Goal: Book appointment/travel/reservation

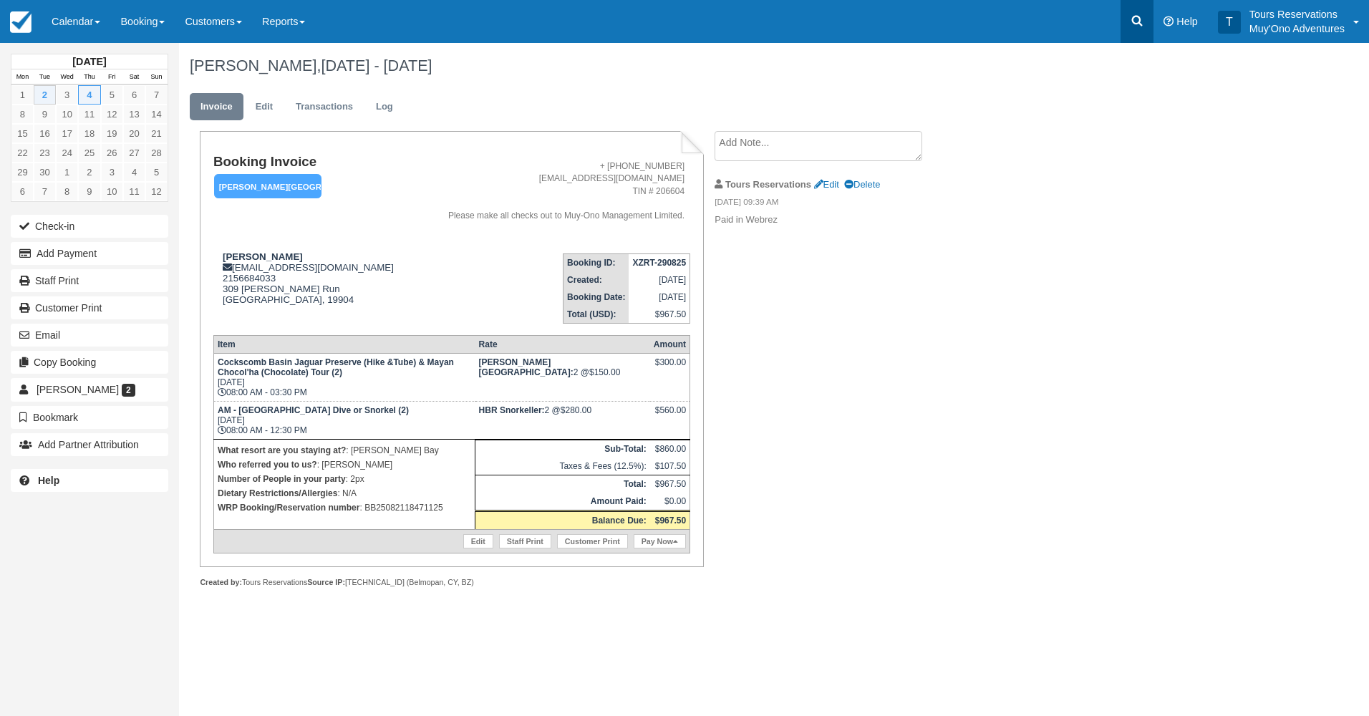
click at [1132, 28] on link at bounding box center [1136, 21] width 33 height 43
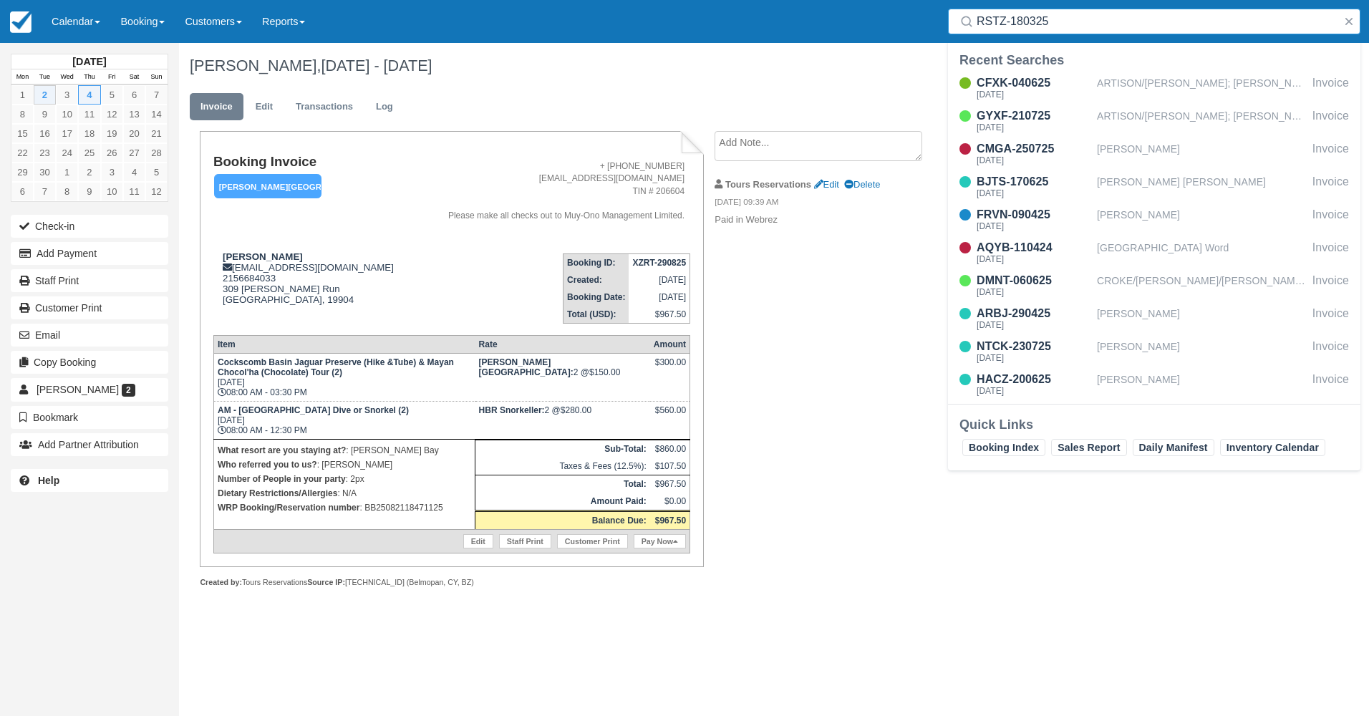
type input "RSTZ-180325"
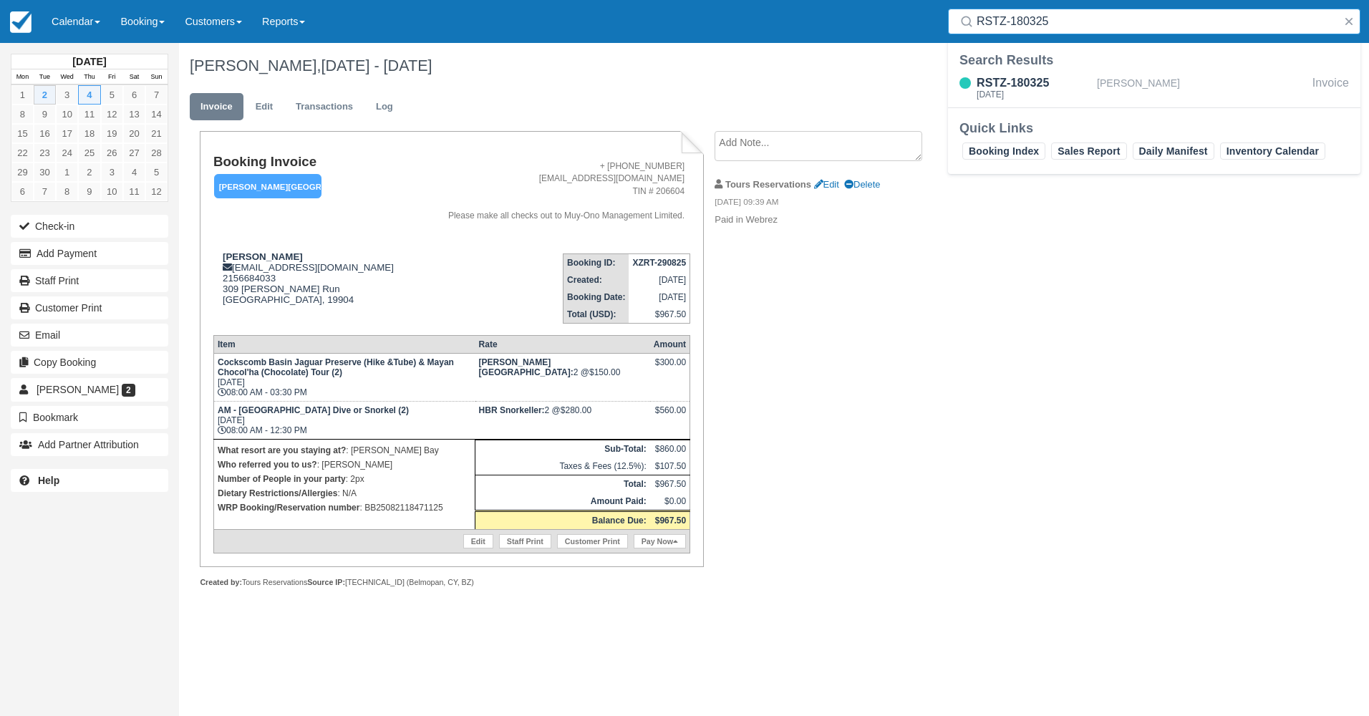
click at [1104, 74] on div "RSTZ-180325 Fri Nov 21, 2025 Cheyenne kelsey Invoice" at bounding box center [1154, 90] width 412 height 36
click at [1105, 82] on div "Cheyenne kelsey" at bounding box center [1202, 87] width 210 height 27
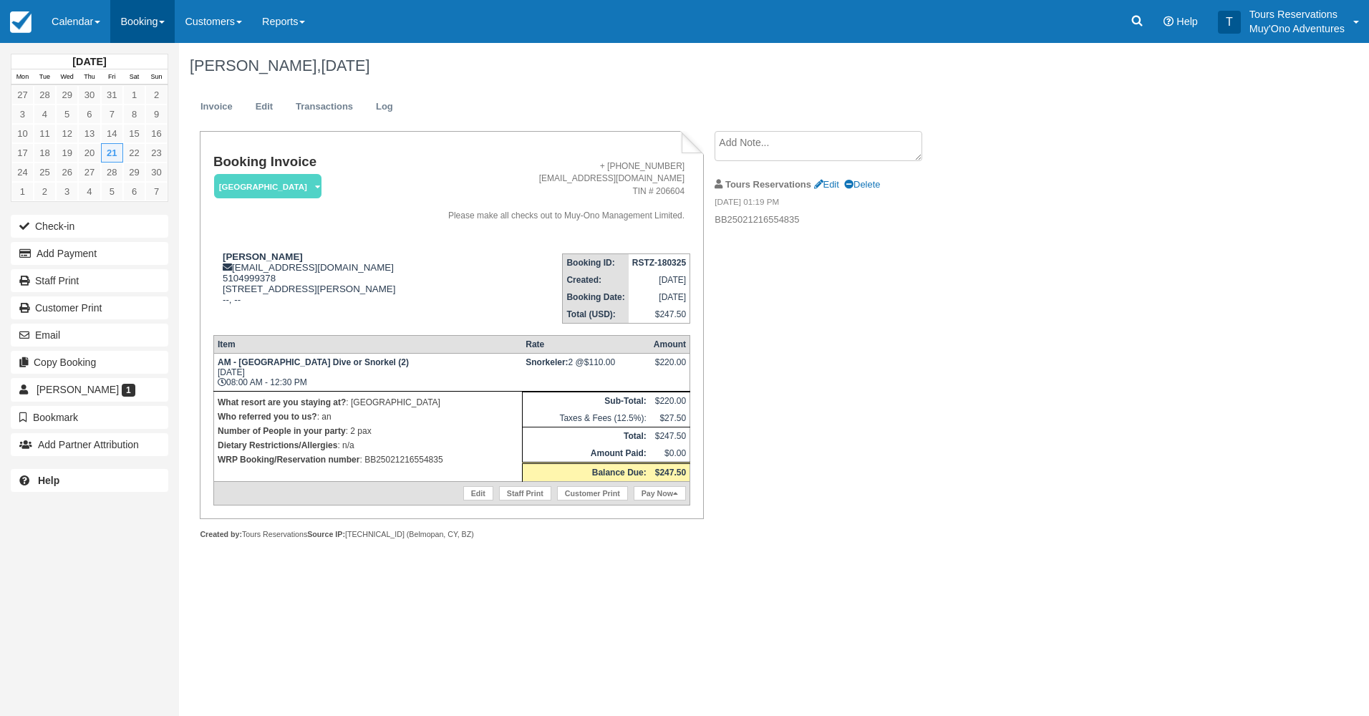
click at [137, 19] on link "Booking" at bounding box center [142, 21] width 64 height 43
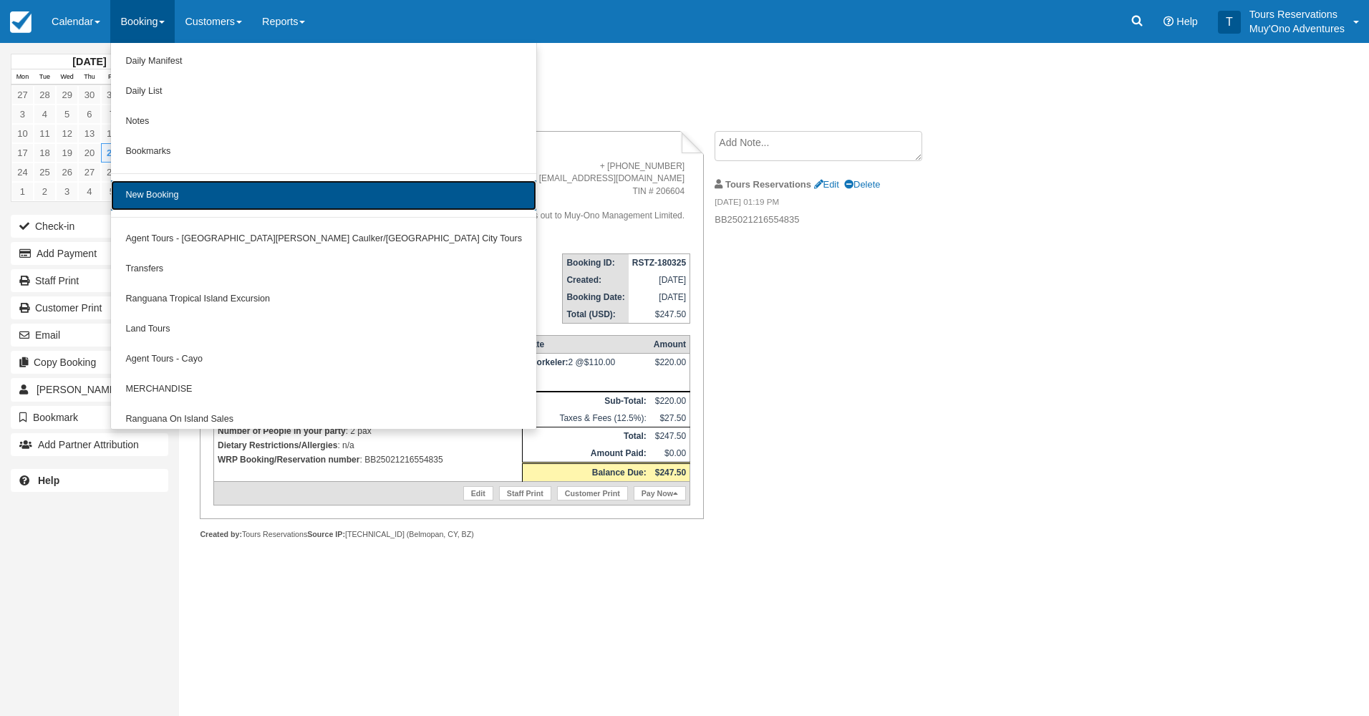
click at [193, 201] on link "New Booking" at bounding box center [323, 195] width 425 height 30
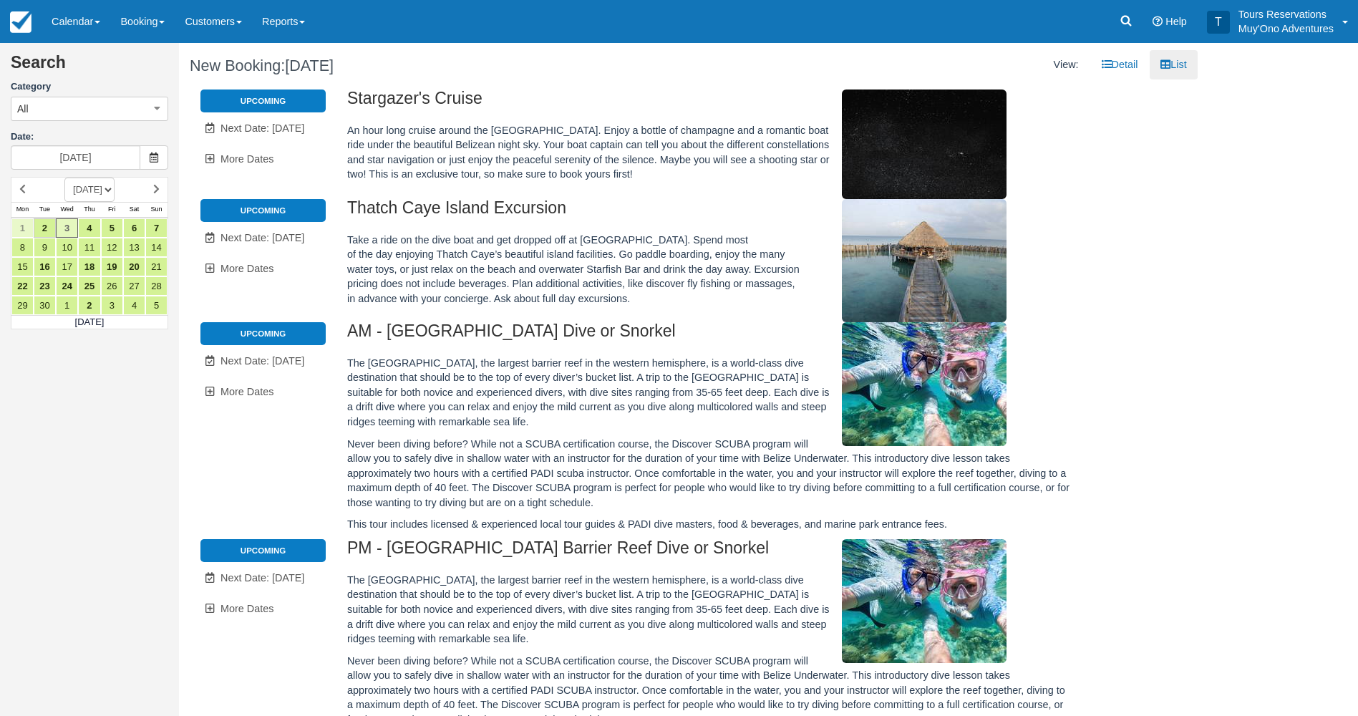
click at [115, 190] on select "SEPTEMBER 2025 OCTOBER 2025 NOVEMBER 2025 DECEMBER 2025 JANUARY 2026 FEBRUARY 2…" at bounding box center [89, 190] width 50 height 24
select select "20251101"
click at [64, 178] on select "SEPTEMBER 2025 OCTOBER 2025 NOVEMBER 2025 DECEMBER 2025 JANUARY 2026 FEBRUARY 2…" at bounding box center [89, 190] width 50 height 24
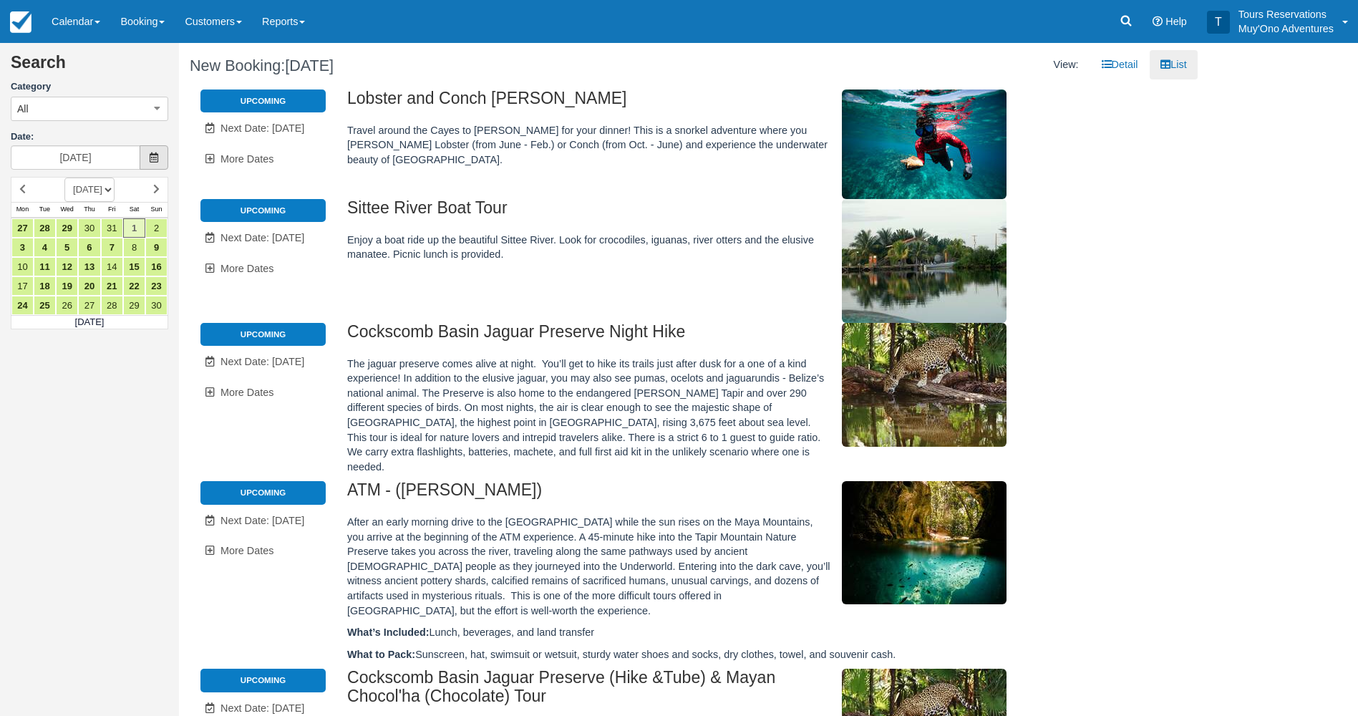
click at [160, 152] on span at bounding box center [154, 157] width 29 height 24
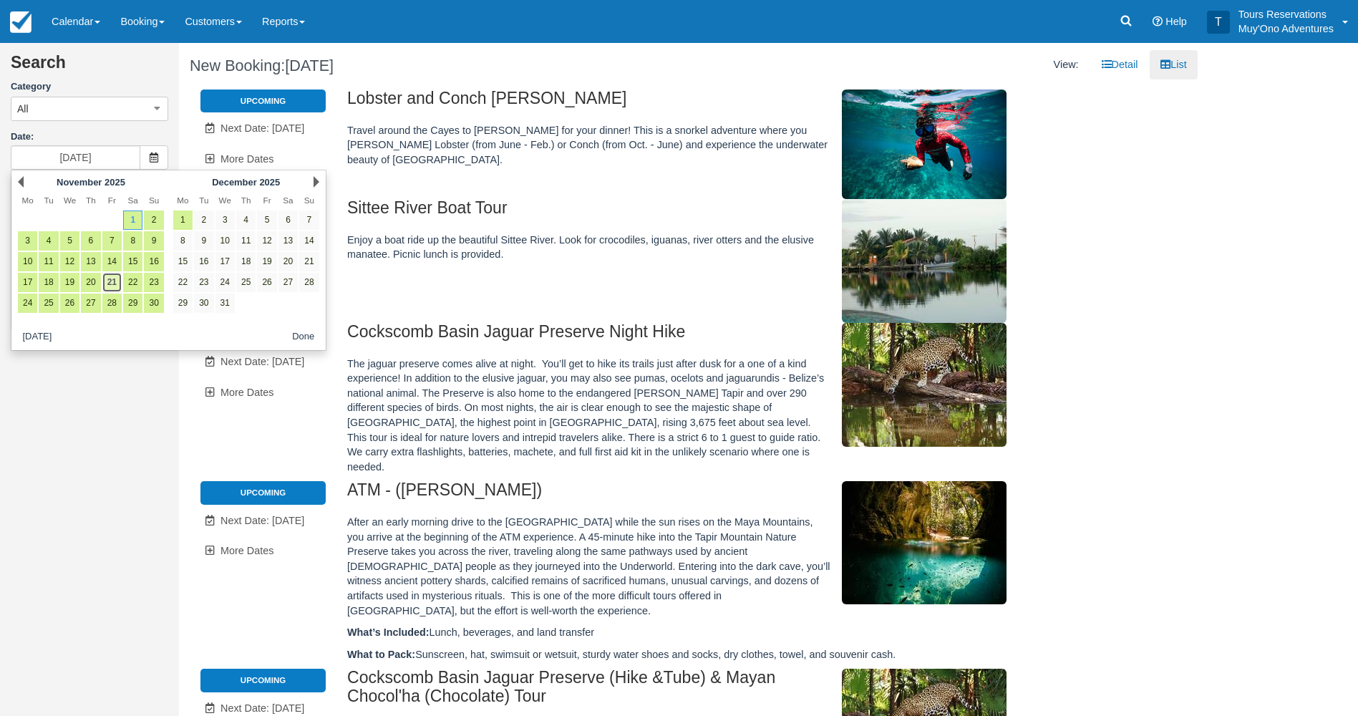
click at [112, 281] on link "21" at bounding box center [111, 282] width 19 height 19
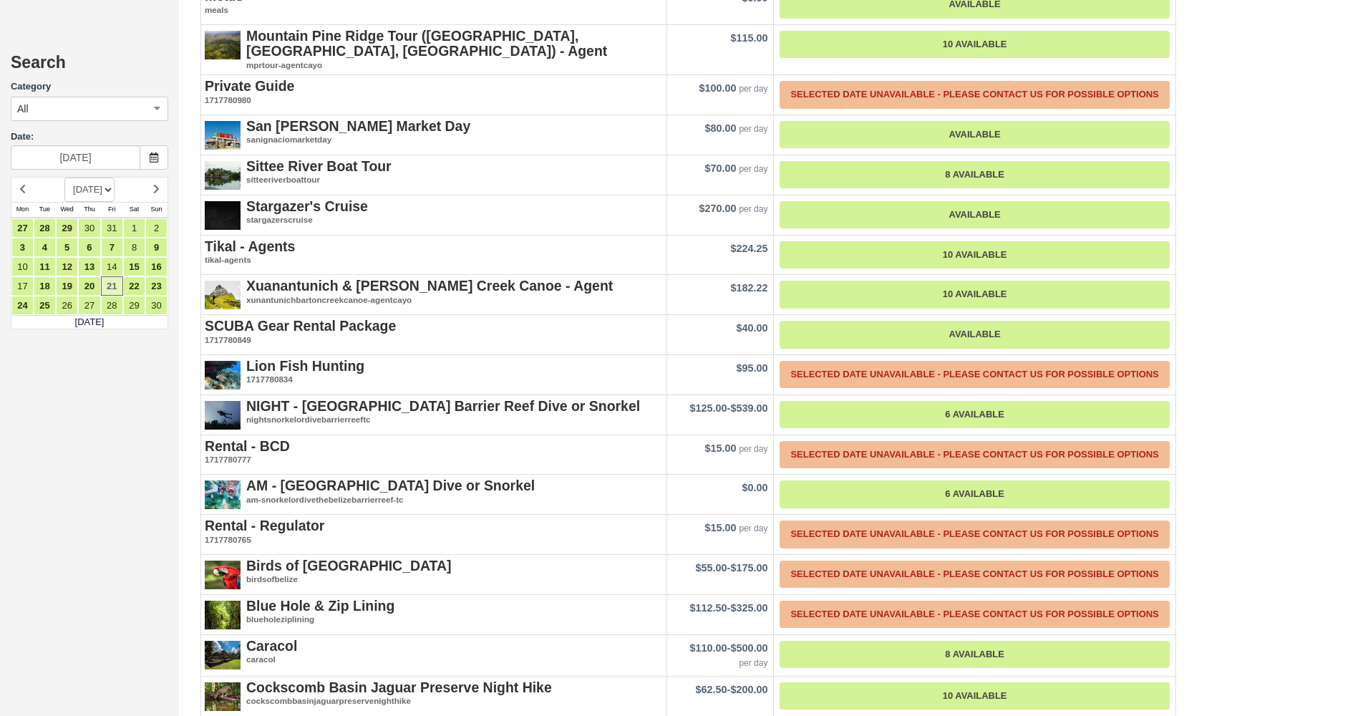
scroll to position [2016, 0]
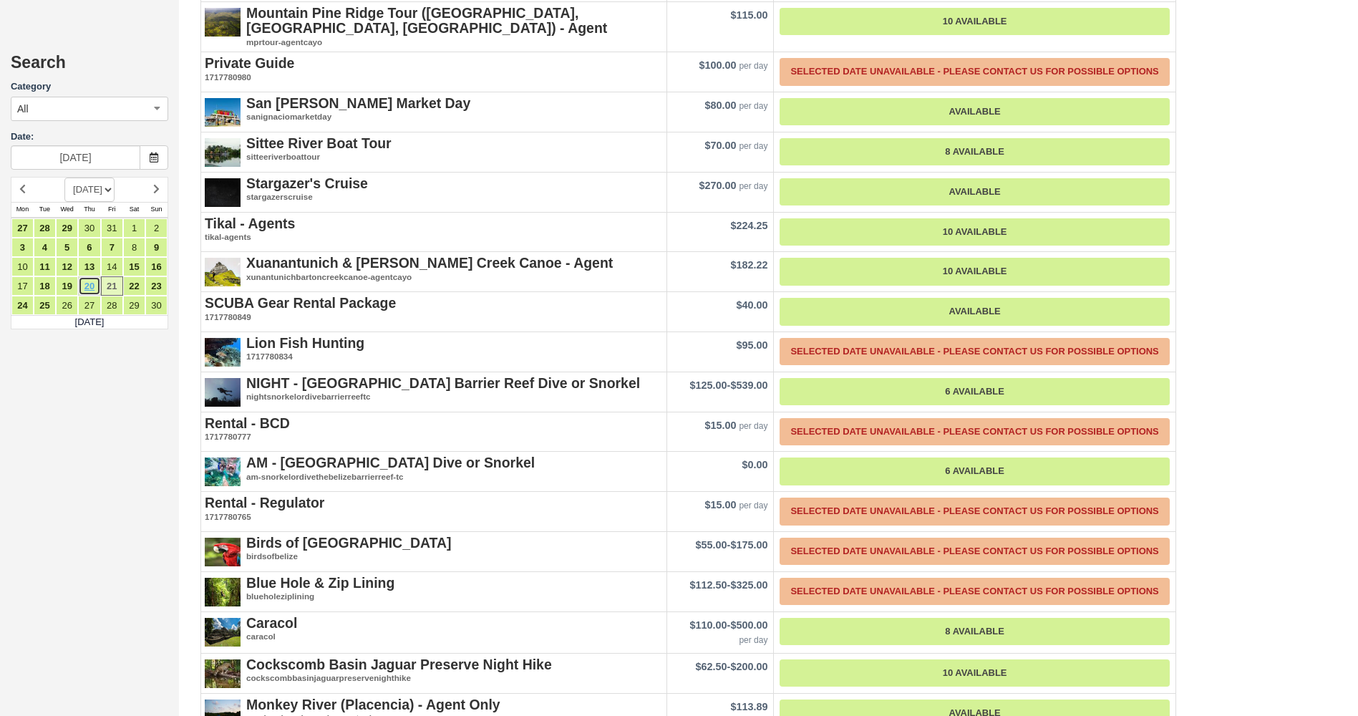
click at [95, 282] on link "20" at bounding box center [89, 285] width 22 height 19
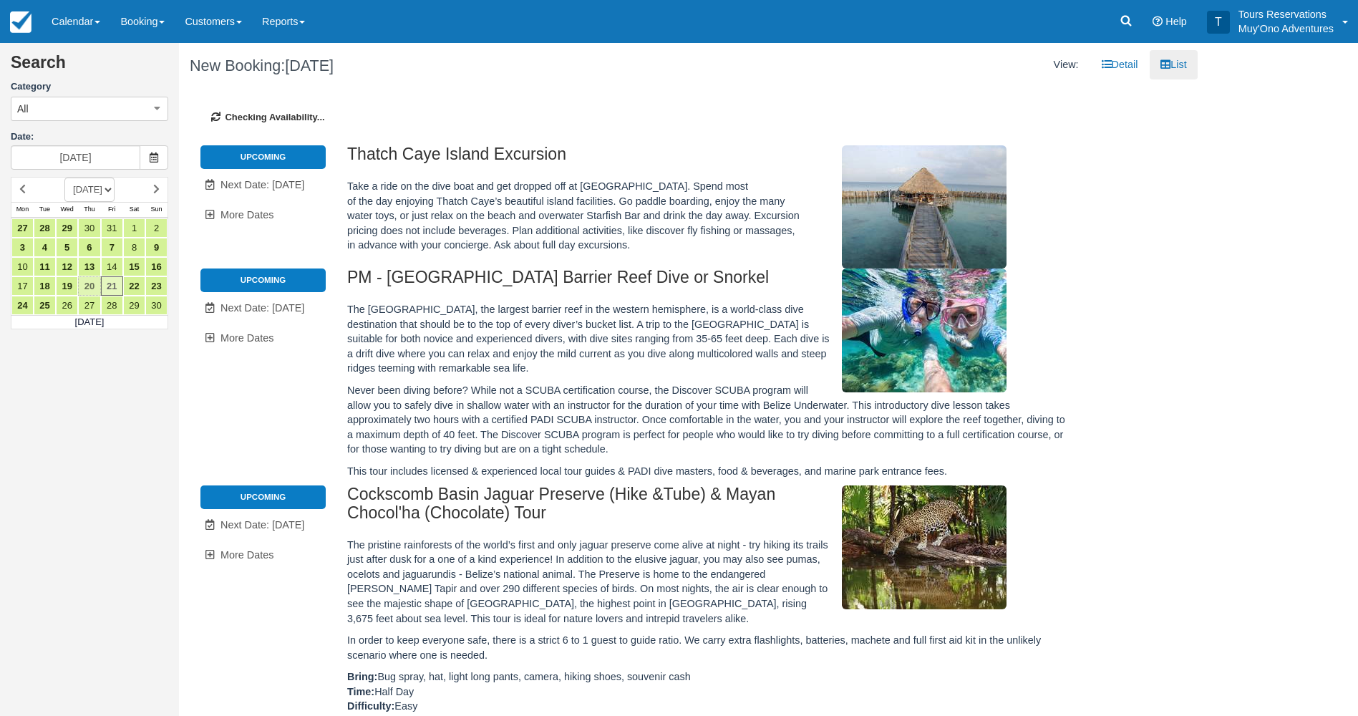
type input "11/20/25"
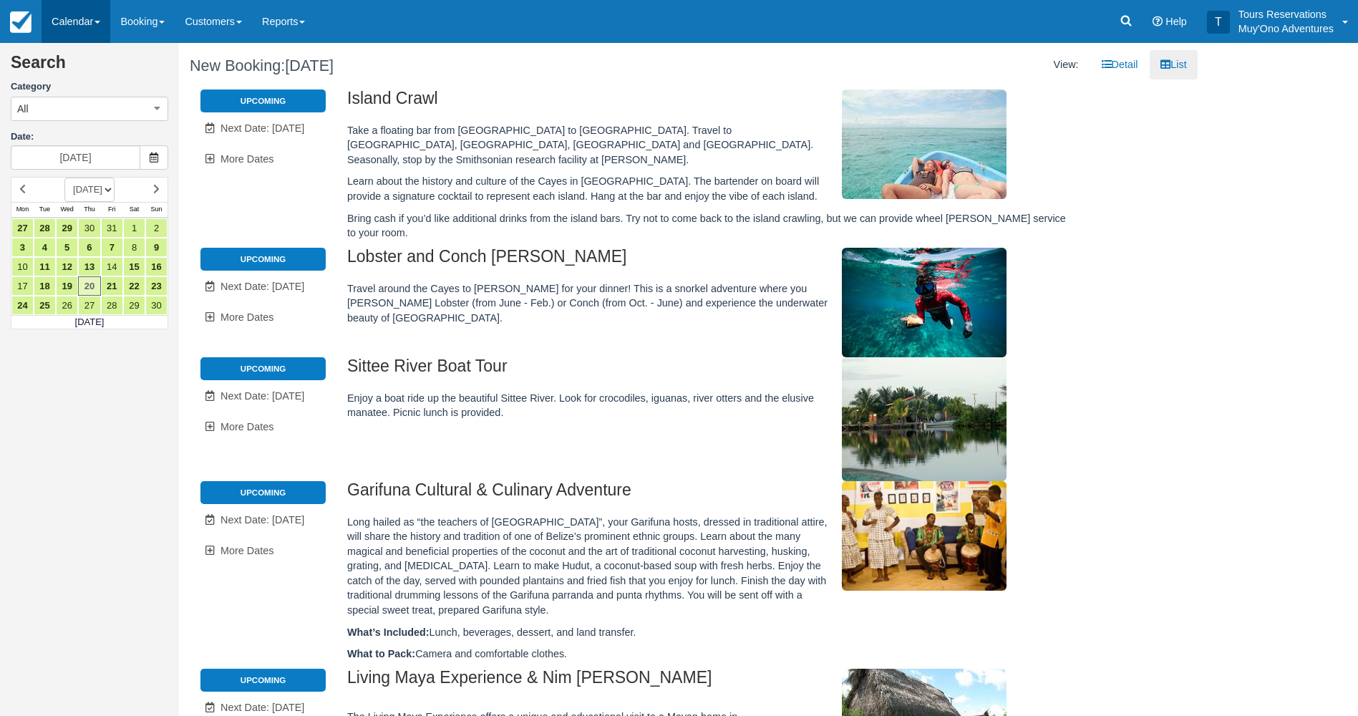
click at [61, 26] on link "Calendar" at bounding box center [76, 21] width 69 height 43
click at [90, 57] on link "Booking" at bounding box center [98, 62] width 113 height 31
click at [90, 57] on h2 "Search" at bounding box center [90, 67] width 158 height 26
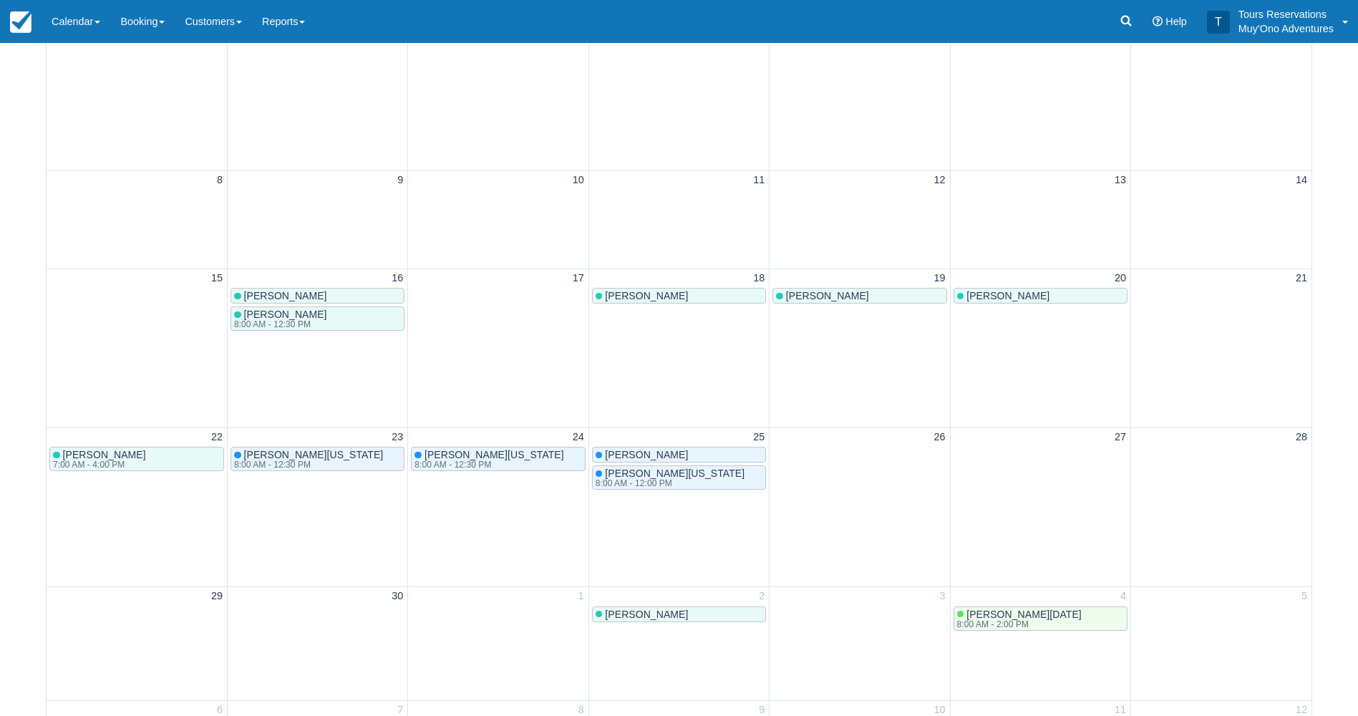
scroll to position [440, 0]
